Goal: Navigation & Orientation: Go to known website

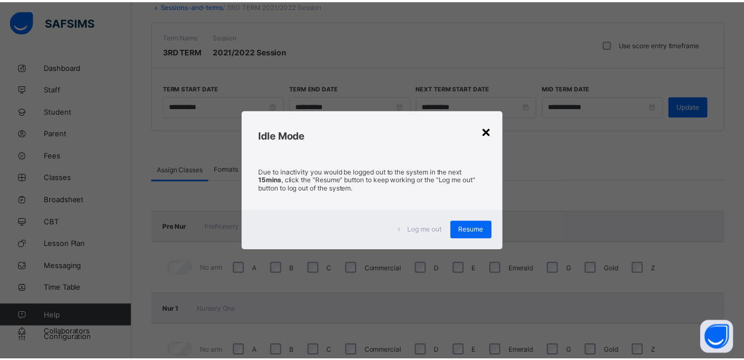
scroll to position [71, 0]
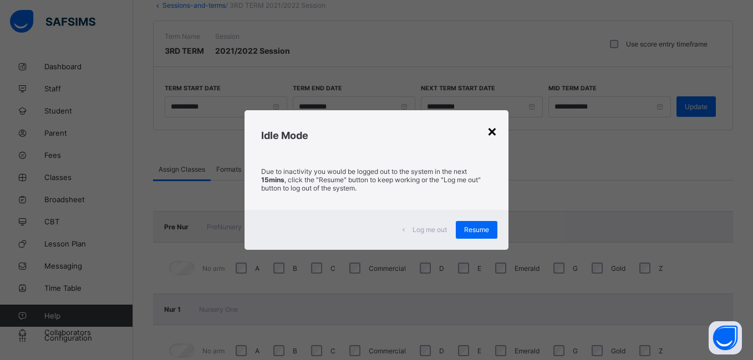
click at [491, 131] on div "×" at bounding box center [492, 130] width 11 height 19
